Goal: Task Accomplishment & Management: Complete application form

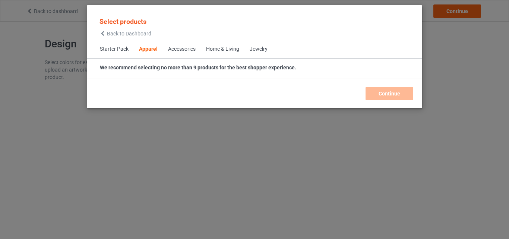
click at [219, 50] on div "Home & Living" at bounding box center [222, 48] width 33 height 7
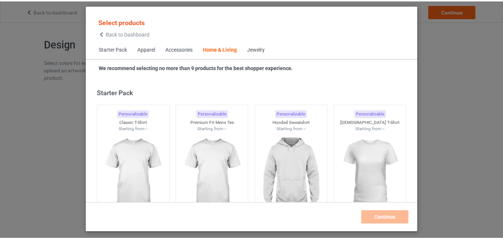
scroll to position [3358, 0]
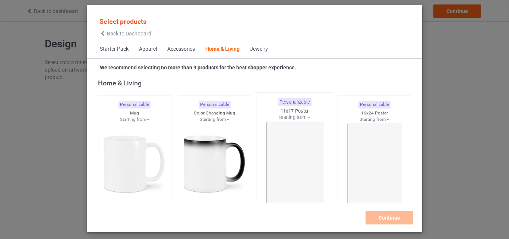
click at [307, 128] on img at bounding box center [294, 165] width 70 height 88
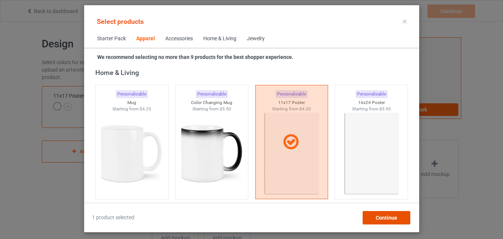
click at [383, 216] on span "Continue" at bounding box center [386, 217] width 22 height 6
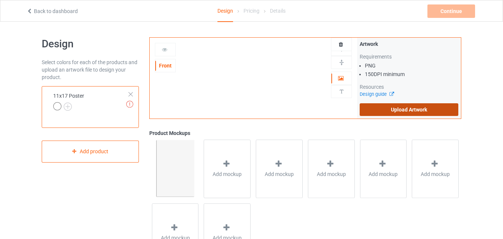
click at [391, 112] on label "Upload Artwork" at bounding box center [409, 109] width 99 height 13
click at [0, 0] on input "Upload Artwork" at bounding box center [0, 0] width 0 height 0
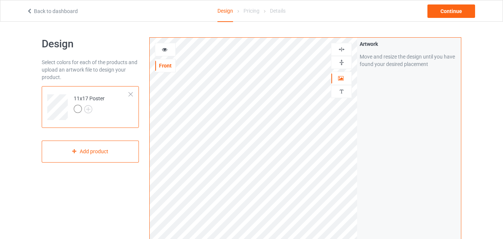
click at [340, 62] on img at bounding box center [341, 62] width 7 height 7
drag, startPoint x: 340, startPoint y: 62, endPoint x: 343, endPoint y: 53, distance: 10.2
click at [340, 62] on img at bounding box center [341, 62] width 7 height 7
click at [343, 51] on img at bounding box center [341, 49] width 7 height 7
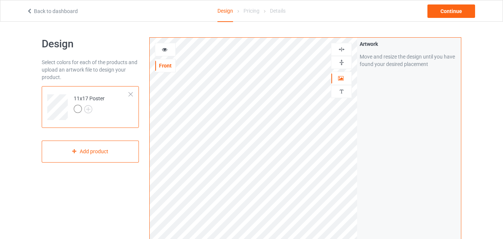
click at [343, 51] on img at bounding box center [341, 49] width 7 height 7
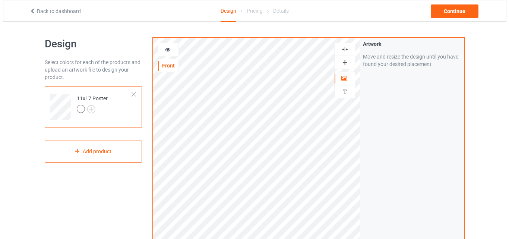
scroll to position [244, 0]
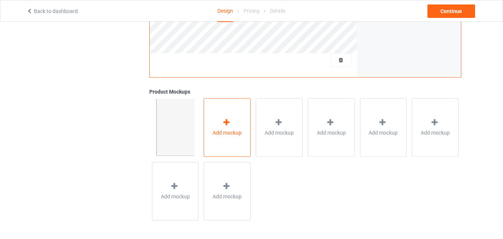
click at [240, 125] on div "Add mockup" at bounding box center [227, 127] width 47 height 58
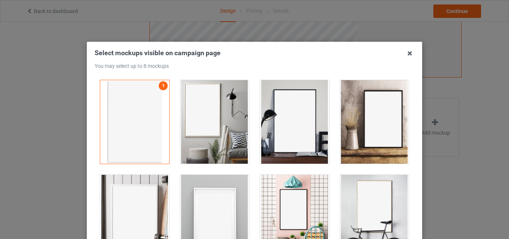
drag, startPoint x: 238, startPoint y: 100, endPoint x: 245, endPoint y: 97, distance: 7.0
click at [238, 99] on div at bounding box center [214, 121] width 69 height 83
click at [311, 88] on div at bounding box center [294, 121] width 69 height 83
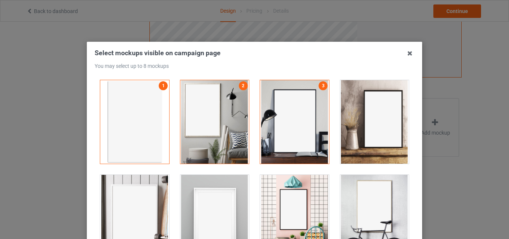
click at [273, 109] on div at bounding box center [294, 121] width 69 height 83
click at [233, 109] on div at bounding box center [214, 121] width 69 height 83
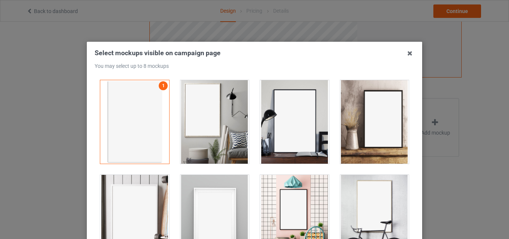
click at [273, 105] on div at bounding box center [294, 121] width 69 height 83
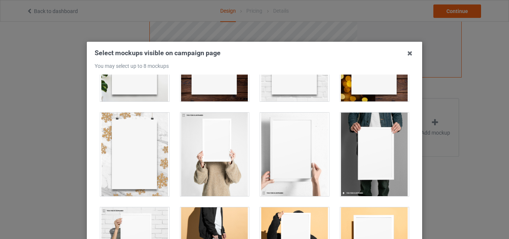
scroll to position [537, 0]
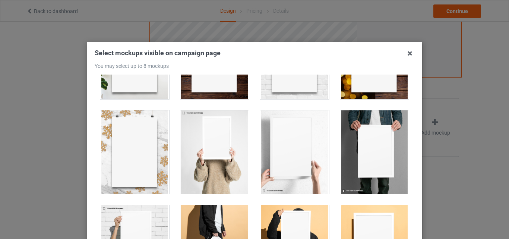
click at [356, 150] on div at bounding box center [374, 151] width 69 height 83
drag, startPoint x: 299, startPoint y: 144, endPoint x: 226, endPoint y: 156, distance: 73.6
click at [291, 148] on div at bounding box center [294, 151] width 69 height 83
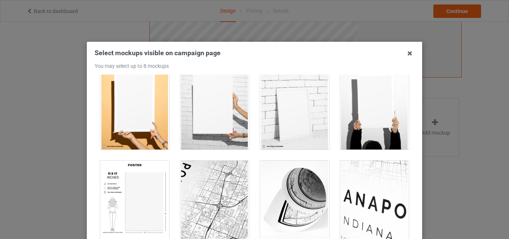
scroll to position [782, 0]
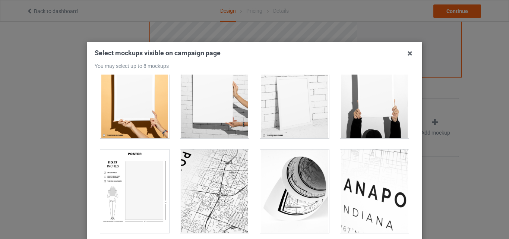
click at [274, 112] on div at bounding box center [294, 96] width 69 height 83
click at [149, 200] on div at bounding box center [134, 190] width 69 height 83
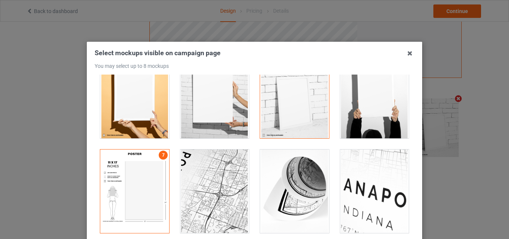
scroll to position [102, 0]
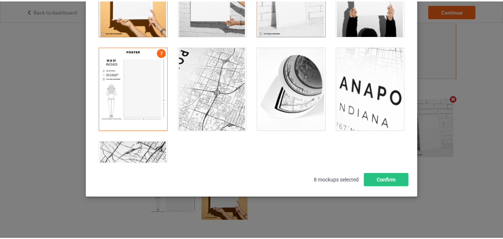
scroll to position [243, 0]
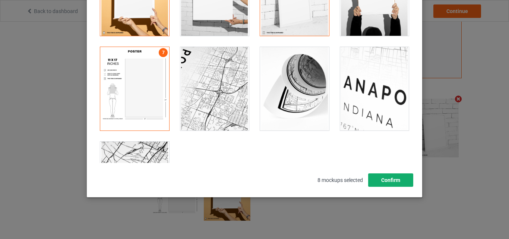
click at [387, 178] on button "Confirm" at bounding box center [390, 179] width 45 height 13
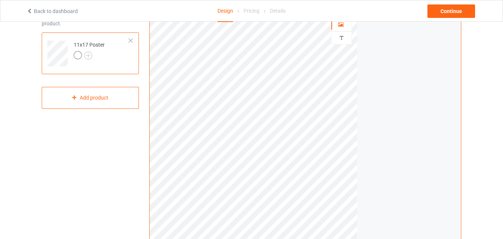
scroll to position [0, 0]
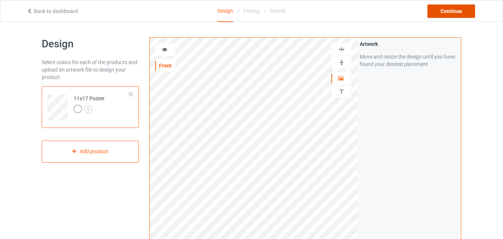
click at [445, 15] on div "Continue" at bounding box center [451, 10] width 48 height 13
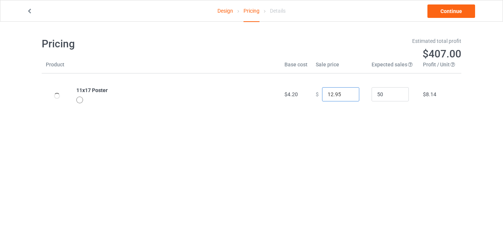
click at [347, 93] on input "12.95" at bounding box center [340, 94] width 37 height 14
click at [347, 93] on input "13.95" at bounding box center [340, 94] width 37 height 14
type input "14.95"
click at [347, 93] on input "14.95" at bounding box center [340, 94] width 37 height 14
click at [437, 6] on link "Continue" at bounding box center [451, 10] width 48 height 13
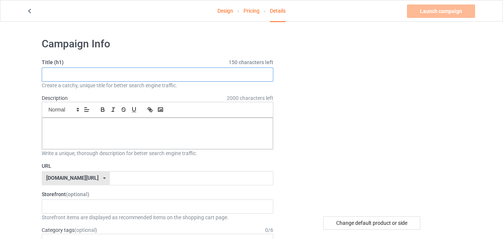
click at [194, 72] on input "text" at bounding box center [158, 74] width 232 height 14
paste input "Weimaraner Dog Welcome To The Bathroom"
type input "Weimaraner Dog Welcome To The Bathroom"
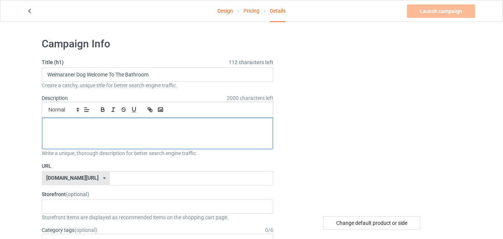
click at [162, 126] on p at bounding box center [157, 126] width 219 height 7
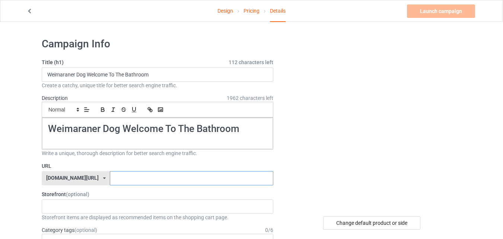
click at [191, 179] on input "text" at bounding box center [191, 178] width 163 height 14
paste input "Weimaraner Dog Welcome To The Bathroom"
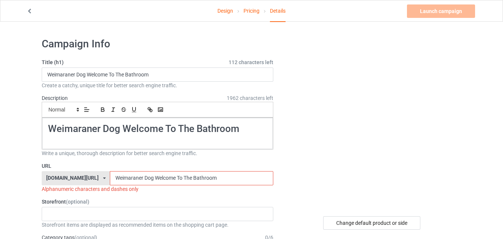
click at [174, 176] on input "Weimaraner Dog Welcome To The Bathroom" at bounding box center [191, 178] width 163 height 14
click at [165, 176] on input "Weimaraner Dog Welcome To TheBathroom" at bounding box center [191, 178] width 163 height 14
click at [157, 177] on input "Weimaraner Dog Welcome ToTheBathroom" at bounding box center [191, 178] width 163 height 14
click at [134, 175] on input "Weimaraner Dog WelcomeToTheBathroom" at bounding box center [191, 178] width 163 height 14
click at [124, 175] on input "Weimaraner DogWelcomeToTheBathroom" at bounding box center [191, 178] width 163 height 14
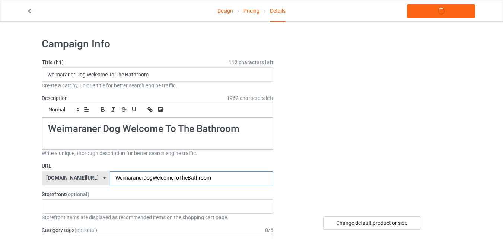
click at [203, 175] on input "WeimaranerDogWelcomeToTheBathroom" at bounding box center [191, 178] width 163 height 14
drag, startPoint x: 182, startPoint y: 180, endPoint x: 173, endPoint y: 180, distance: 8.9
click at [173, 180] on input "WeimaranerDogWelcomeToTheBathroom" at bounding box center [191, 178] width 163 height 14
type input "WeimaranerDogWelcomeToTheBaom"
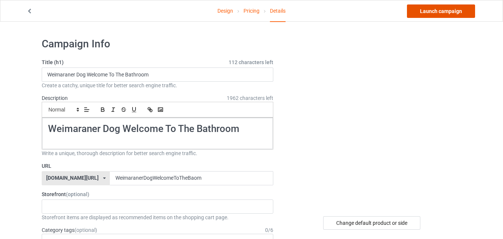
click at [465, 9] on link "Launch campaign" at bounding box center [441, 10] width 68 height 13
